Goal: Transaction & Acquisition: Purchase product/service

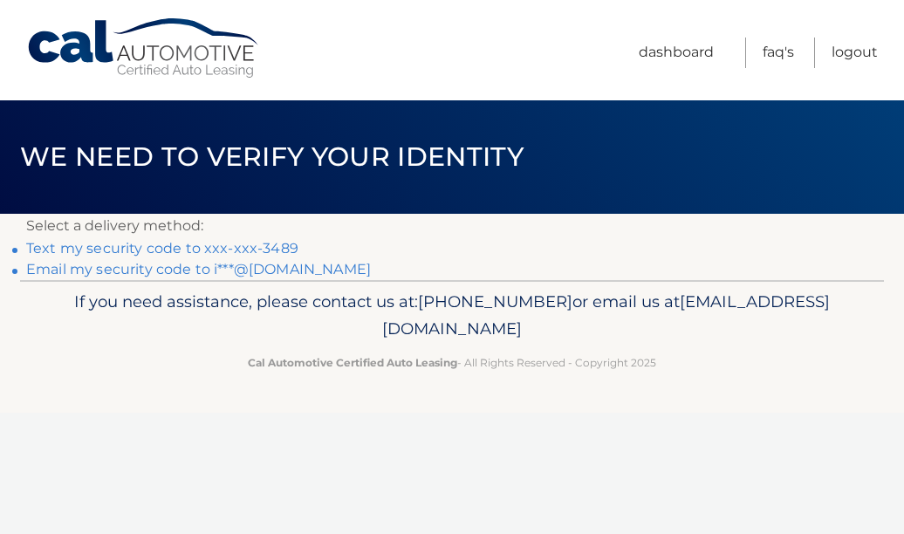
click at [190, 249] on link "Text my security code to xxx-xxx-3489" at bounding box center [162, 248] width 272 height 17
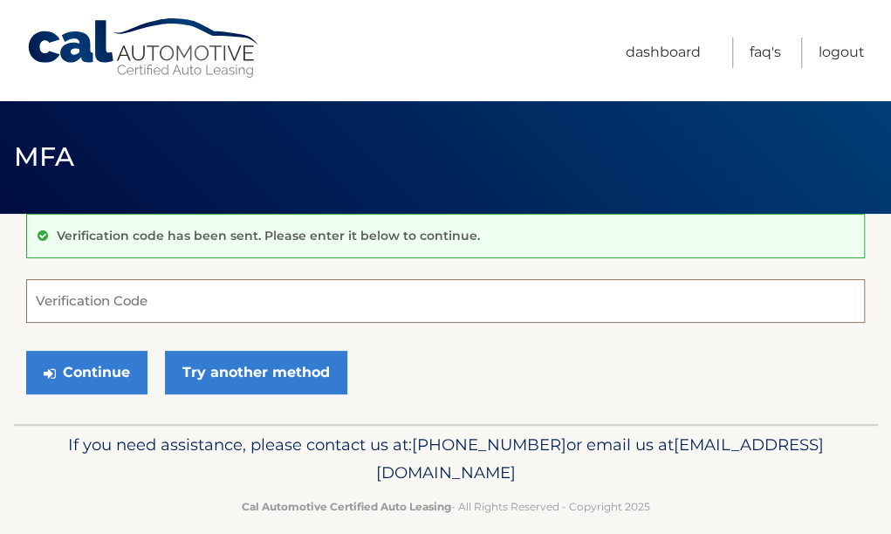
click at [63, 301] on input "Verification Code" at bounding box center [445, 301] width 839 height 44
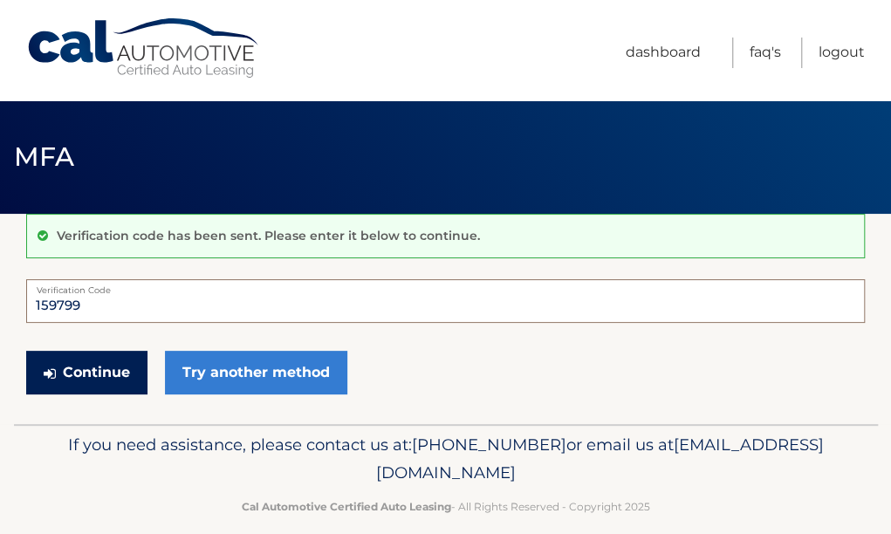
type input "159799"
click at [103, 375] on button "Continue" at bounding box center [86, 373] width 121 height 44
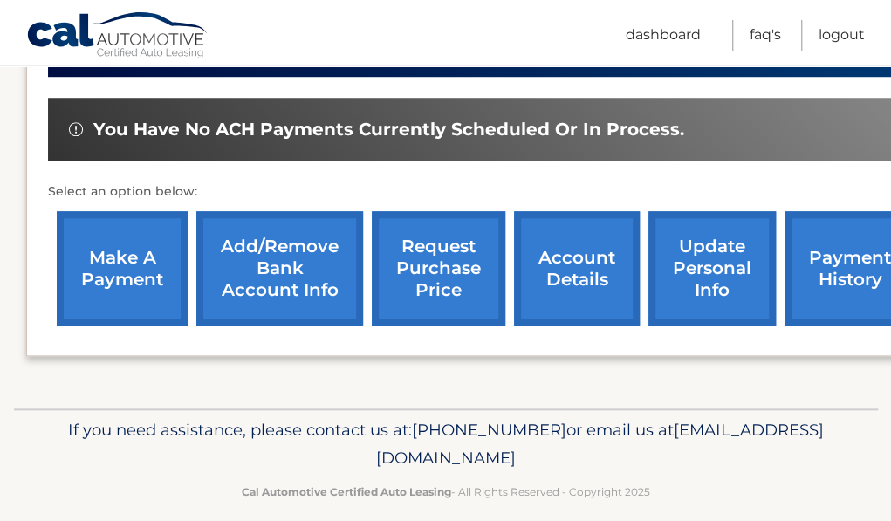
scroll to position [536, 0]
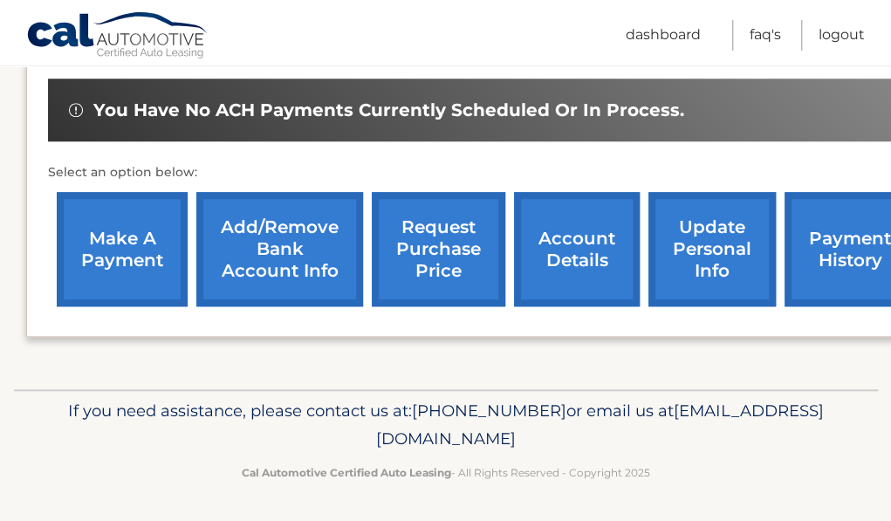
click at [127, 251] on link "make a payment" at bounding box center [122, 249] width 131 height 114
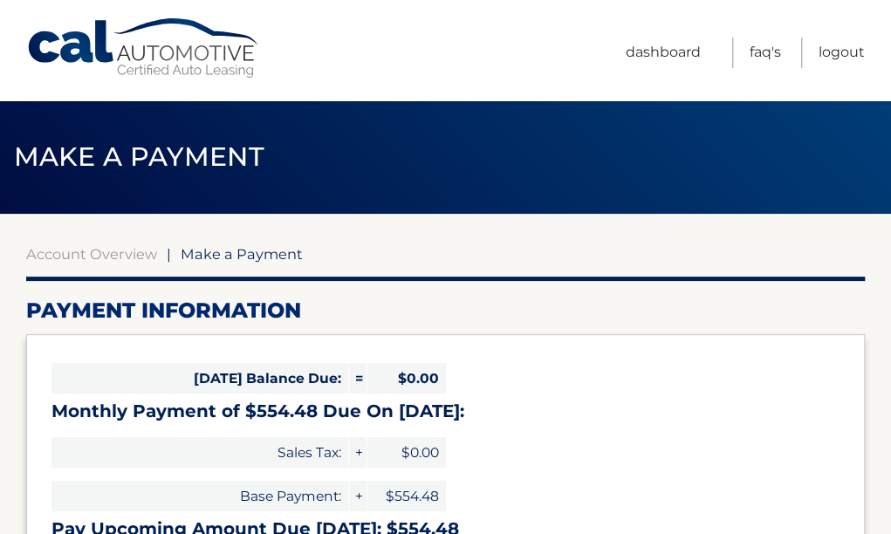
select select "NDZlODEzMTEtZTY2MC00MjgxLTkwYzEtYWVhNjI4ZGRmNzIw"
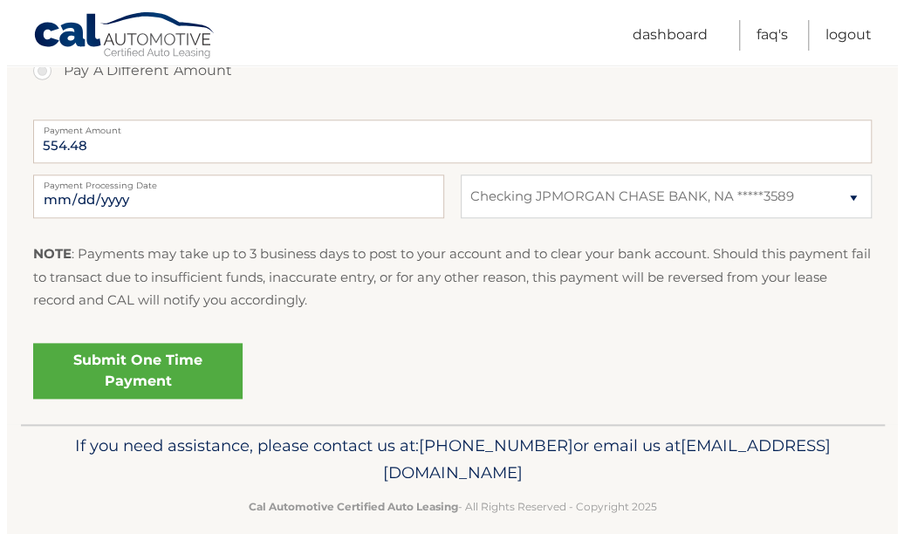
scroll to position [712, 0]
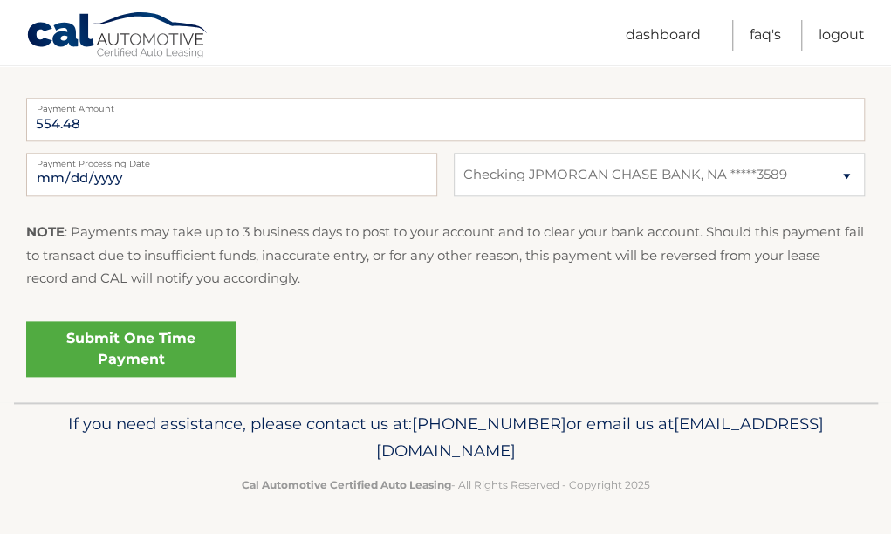
click at [126, 343] on link "Submit One Time Payment" at bounding box center [131, 349] width 210 height 56
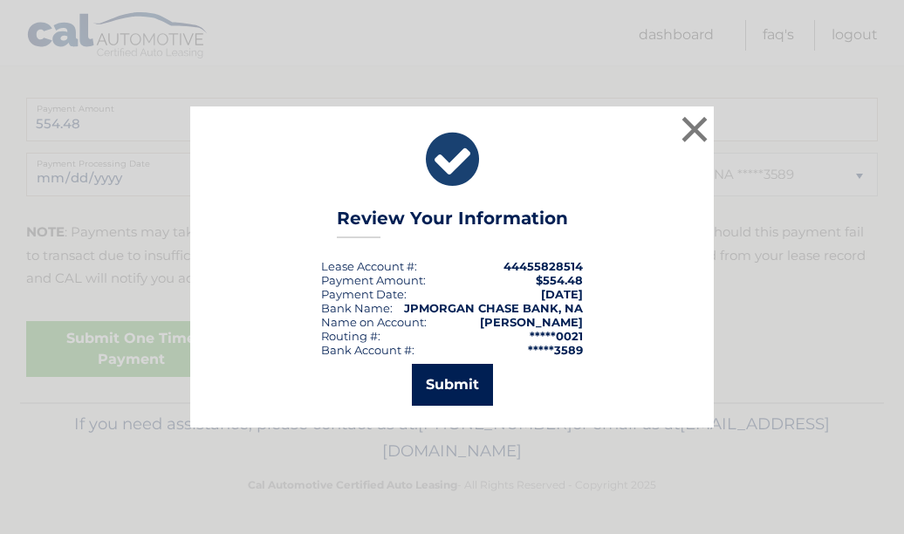
click at [451, 385] on button "Submit" at bounding box center [452, 385] width 81 height 42
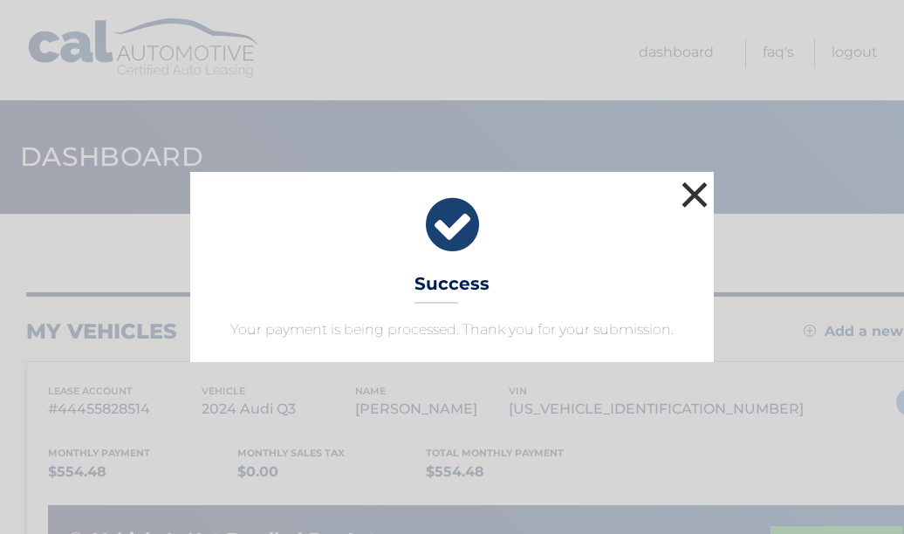
click at [690, 189] on button "×" at bounding box center [694, 194] width 35 height 35
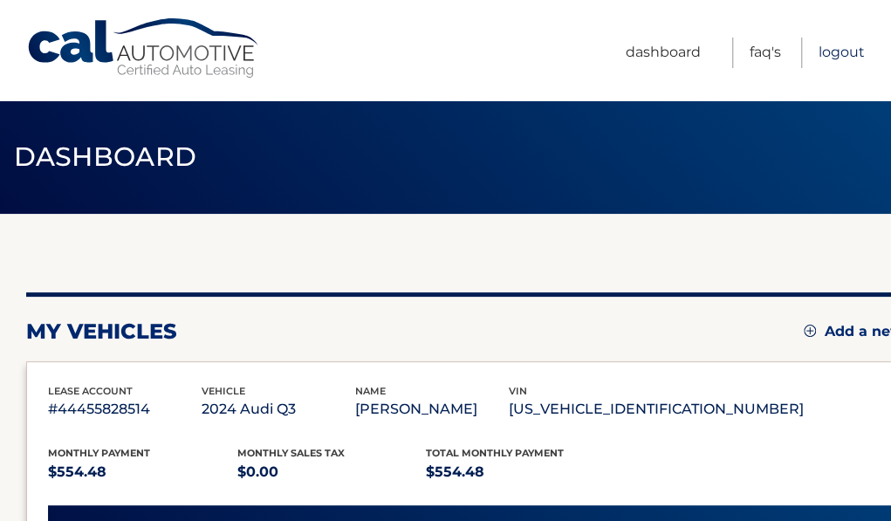
click at [845, 52] on link "Logout" at bounding box center [842, 53] width 46 height 31
